Goal: Task Accomplishment & Management: Manage account settings

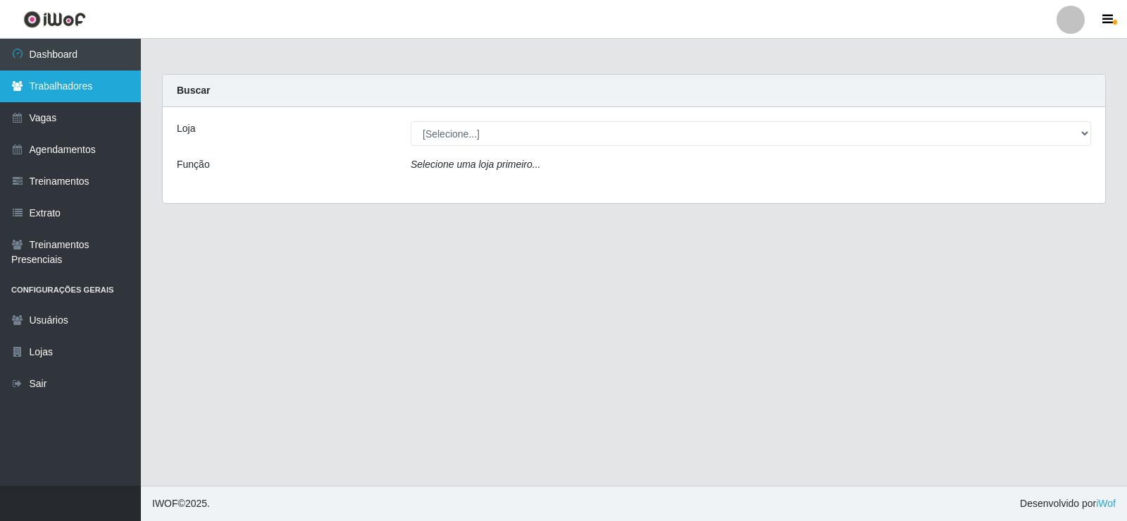
click at [67, 97] on link "Trabalhadores" at bounding box center [70, 86] width 141 height 32
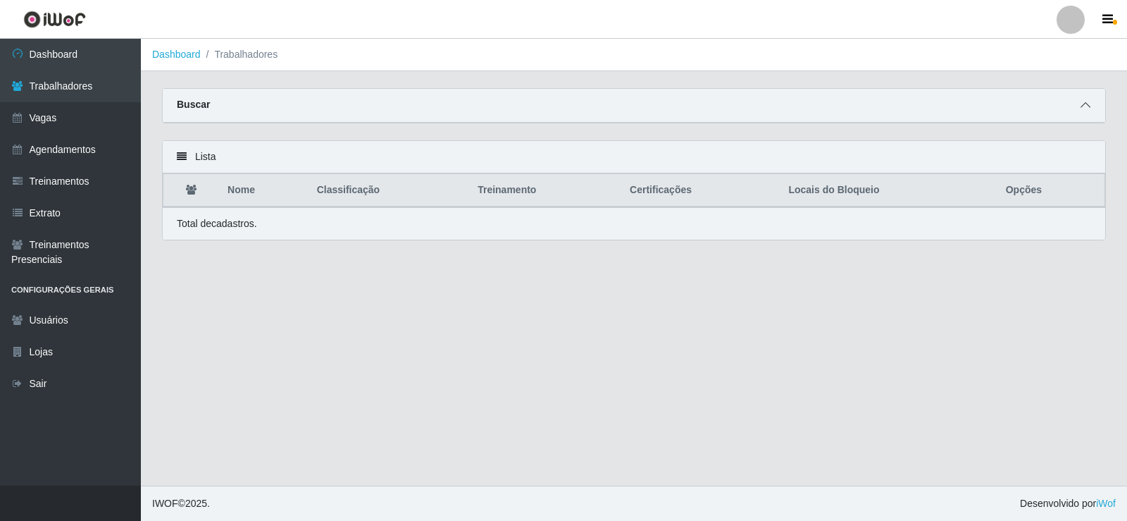
click at [1088, 104] on icon at bounding box center [1086, 105] width 10 height 10
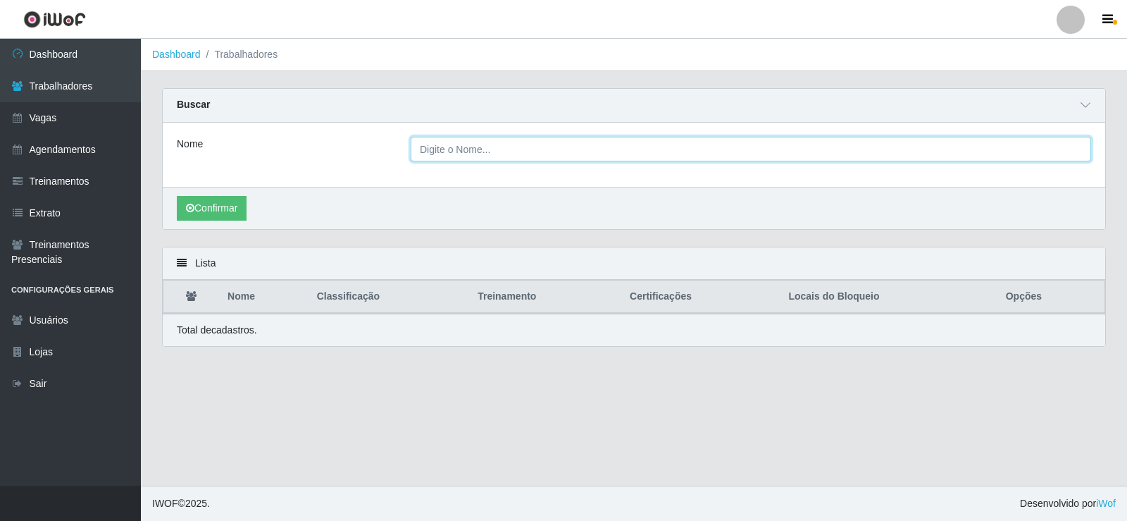
click at [471, 143] on input "Nome" at bounding box center [751, 149] width 681 height 25
click at [557, 153] on input "Nome" at bounding box center [751, 149] width 681 height 25
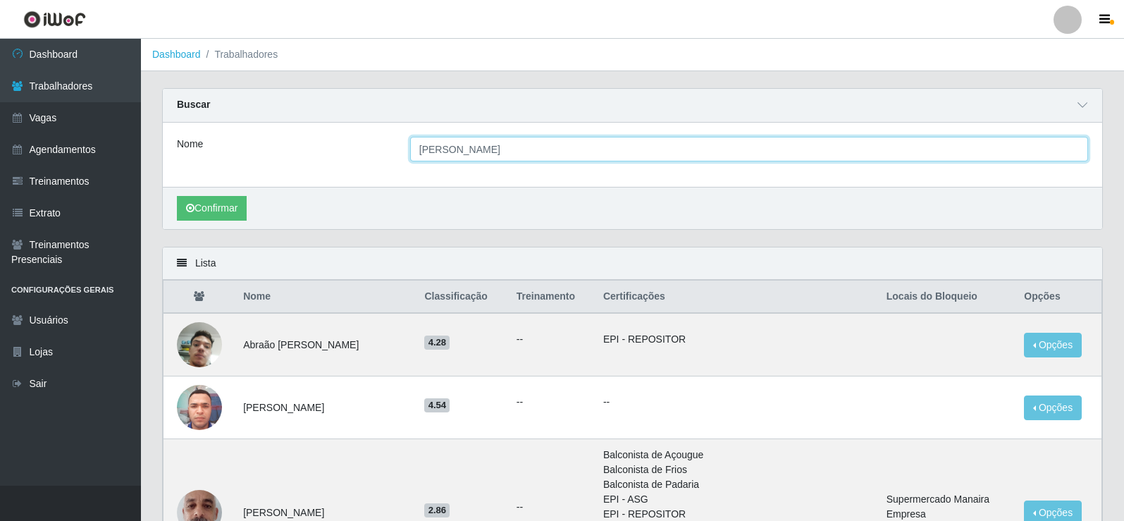
type input "[PERSON_NAME]"
click at [177, 196] on button "Confirmar" at bounding box center [212, 208] width 70 height 25
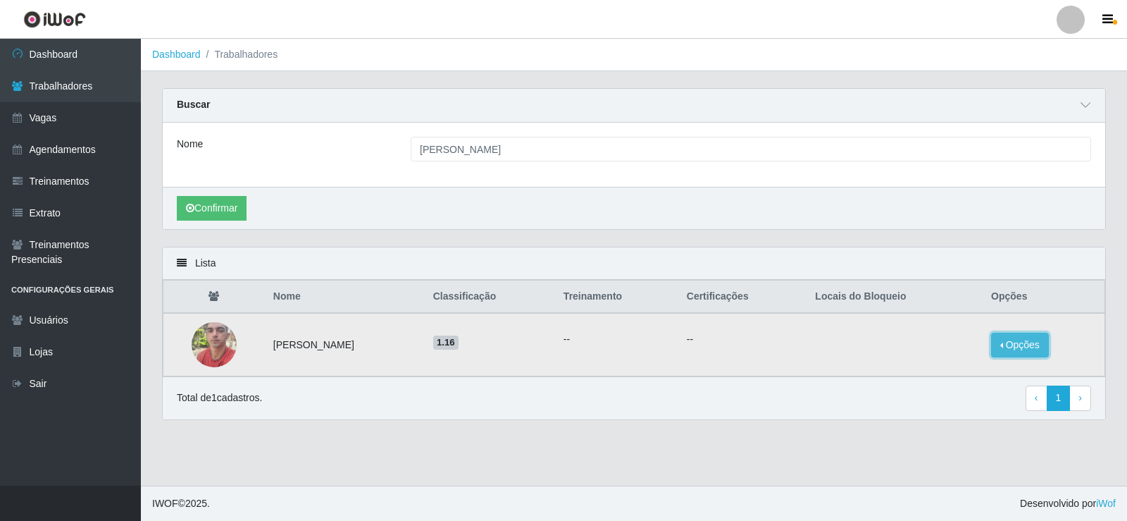
click at [1009, 342] on button "Opções" at bounding box center [1020, 345] width 58 height 25
click at [918, 357] on button "Bloquear - Loja" at bounding box center [932, 358] width 113 height 29
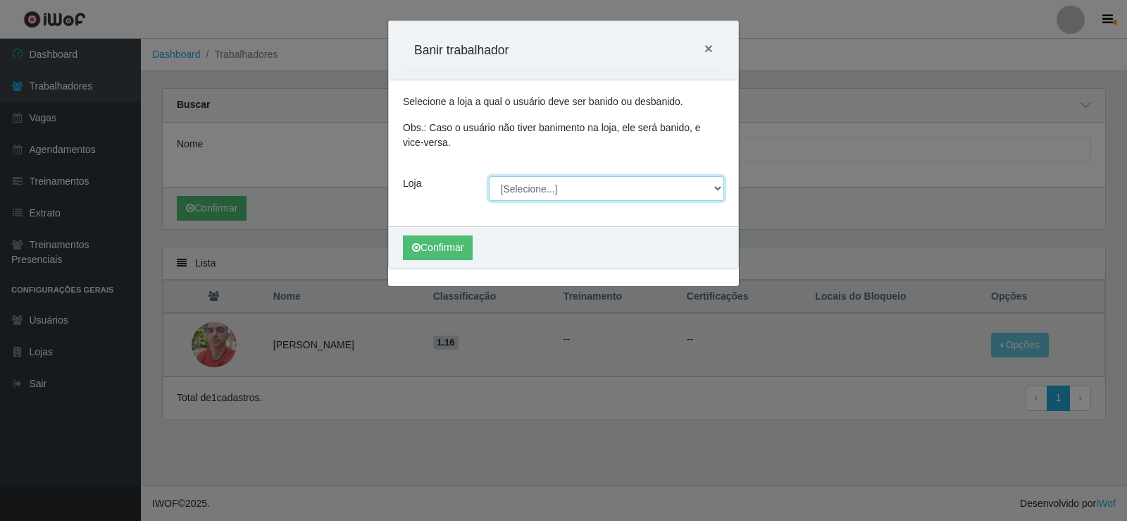
click at [714, 189] on select "[Selecione...] Supermercado Manaira" at bounding box center [607, 188] width 236 height 25
select select "443"
click at [489, 176] on select "[Selecione...] Supermercado Manaira" at bounding box center [607, 188] width 236 height 25
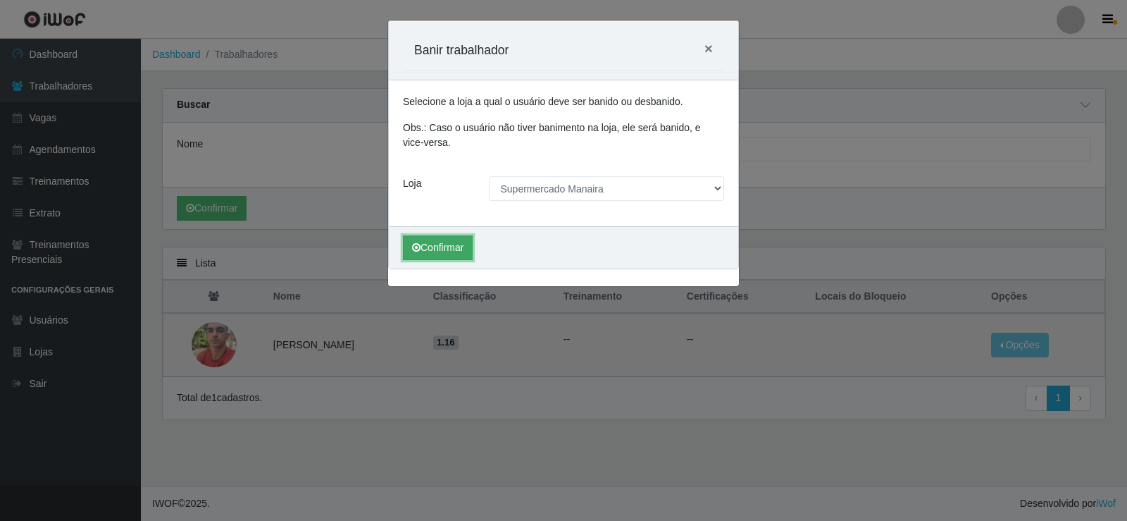
click at [458, 252] on button "Confirmar" at bounding box center [438, 247] width 70 height 25
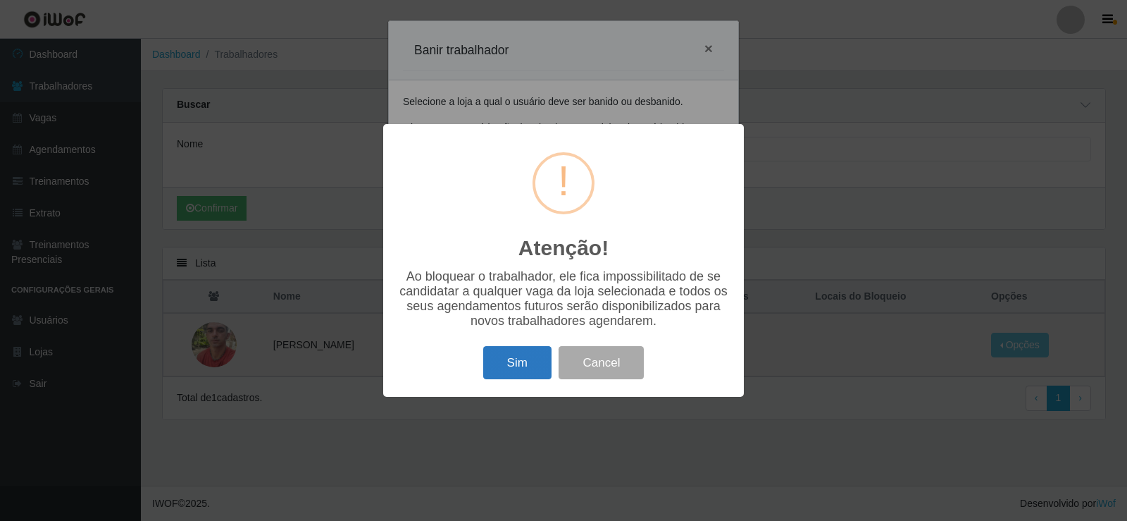
click at [518, 370] on button "Sim" at bounding box center [517, 362] width 68 height 33
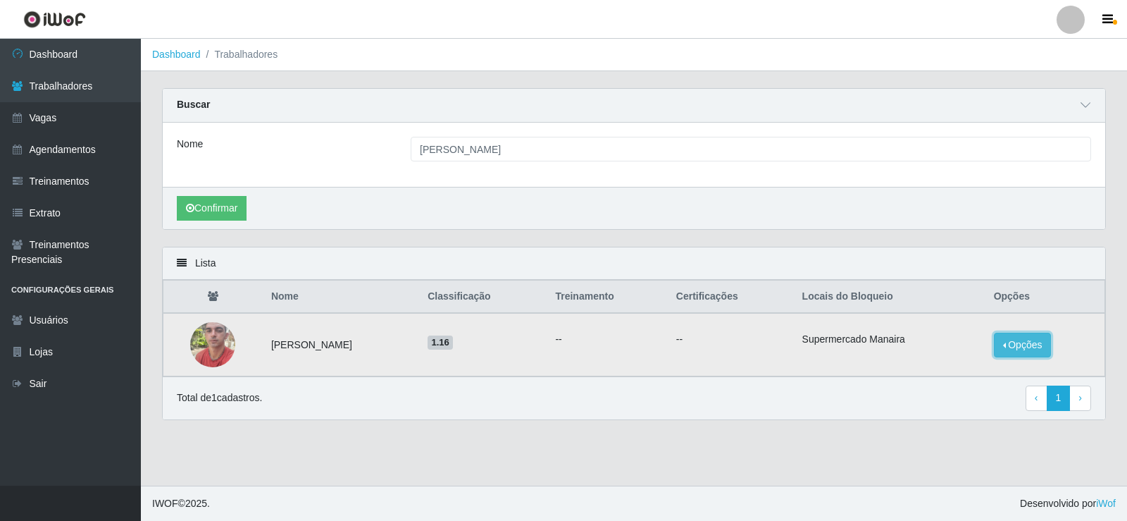
click at [1012, 353] on button "Opções" at bounding box center [1023, 345] width 58 height 25
click at [942, 330] on button "Bloquear - Empresa" at bounding box center [935, 329] width 113 height 30
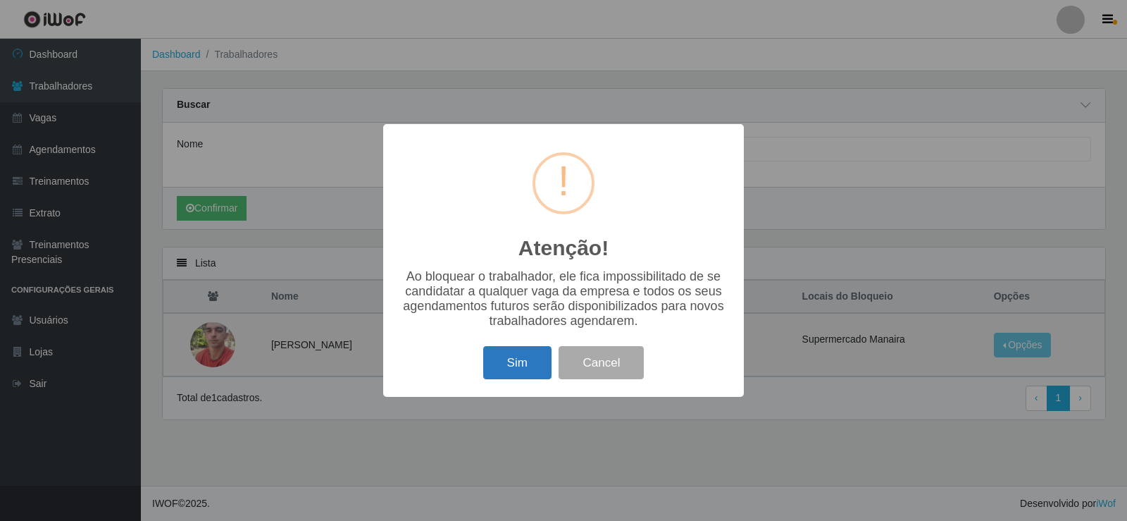
click at [535, 357] on button "Sim" at bounding box center [517, 362] width 68 height 33
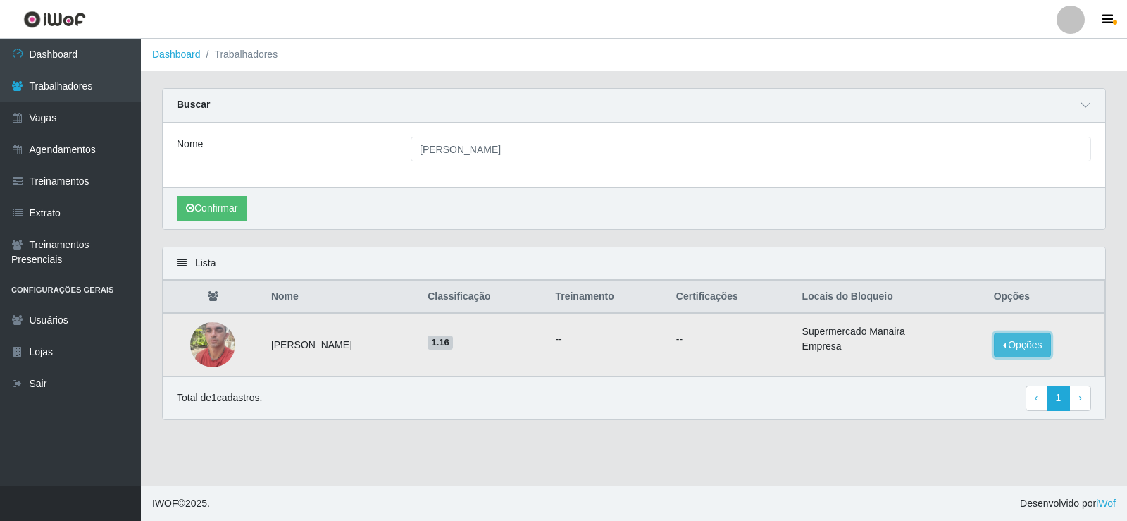
click at [1020, 350] on button "Opções" at bounding box center [1023, 345] width 58 height 25
click at [744, 442] on main "Dashboard Trabalhadores Carregando... Buscar Nome [PERSON_NAME] Confirmar Lista…" at bounding box center [634, 262] width 986 height 447
